Goal: Transaction & Acquisition: Download file/media

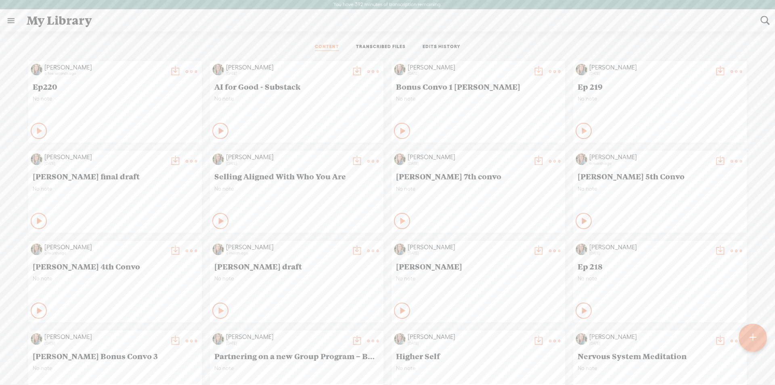
click at [36, 129] on icon at bounding box center [40, 131] width 8 height 8
click at [35, 131] on icon at bounding box center [39, 131] width 8 height 8
click at [186, 73] on t at bounding box center [191, 71] width 11 height 11
click at [126, 171] on link "Download as..." at bounding box center [144, 173] width 87 height 19
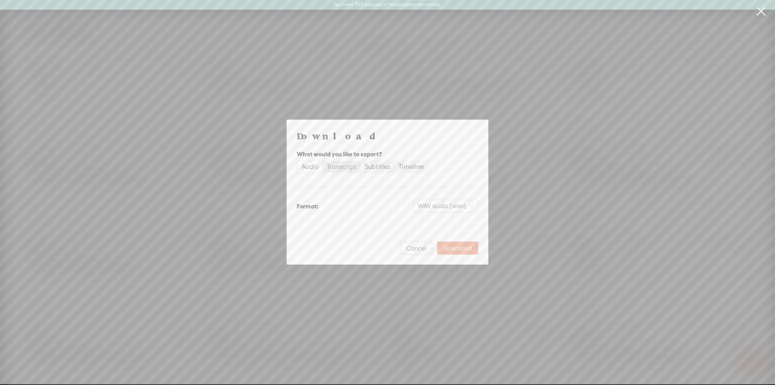
click at [344, 168] on div "Transcript" at bounding box center [342, 166] width 30 height 11
click at [323, 161] on input "Transcript" at bounding box center [323, 161] width 0 height 0
click at [454, 201] on span "Plain text (.txt)" at bounding box center [451, 206] width 46 height 12
click at [423, 249] on div "Microsoft Word (.docx)" at bounding box center [438, 246] width 67 height 8
click at [448, 249] on span "Download" at bounding box center [458, 248] width 28 height 8
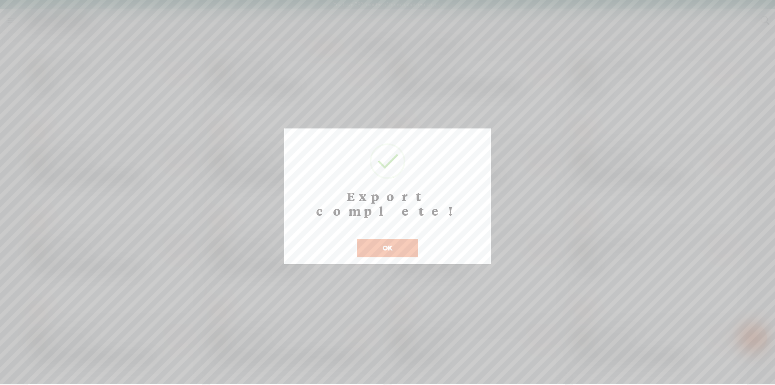
click at [381, 239] on button "OK" at bounding box center [387, 248] width 61 height 19
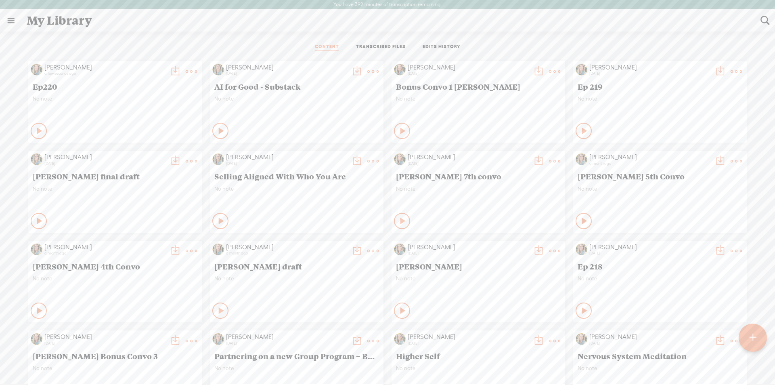
click at [170, 69] on t at bounding box center [175, 71] width 11 height 11
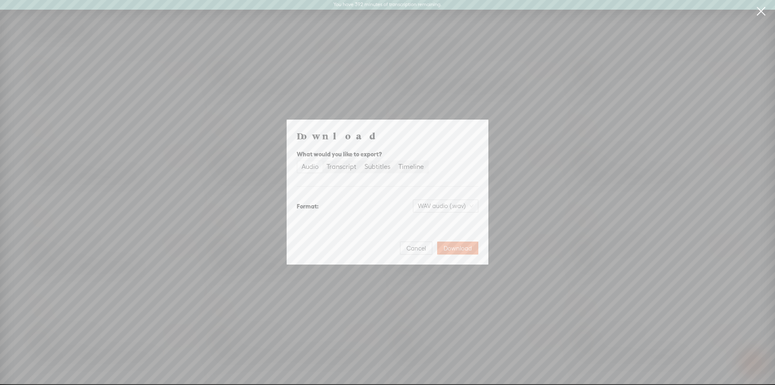
click at [311, 165] on div "Audio" at bounding box center [310, 166] width 17 height 11
click at [298, 161] on input "Audio" at bounding box center [298, 161] width 0 height 0
click at [447, 206] on span "WAV audio (.wav)" at bounding box center [446, 206] width 56 height 12
click at [429, 230] on div "Best for sharing, small file size" at bounding box center [439, 232] width 66 height 6
click at [455, 248] on span "Download" at bounding box center [458, 248] width 28 height 8
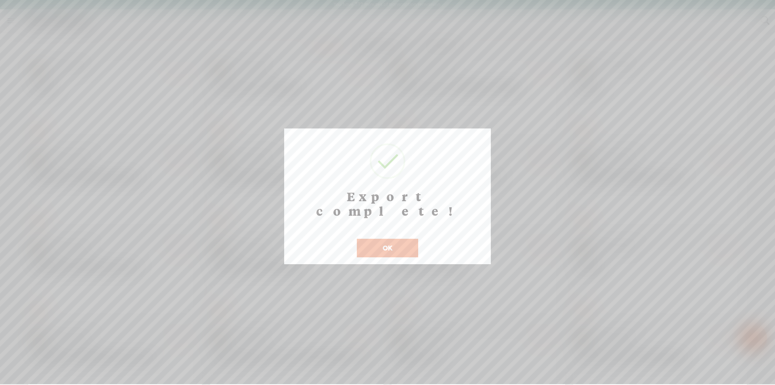
click at [382, 239] on button "OK" at bounding box center [387, 248] width 61 height 19
